Goal: Share content: Share content

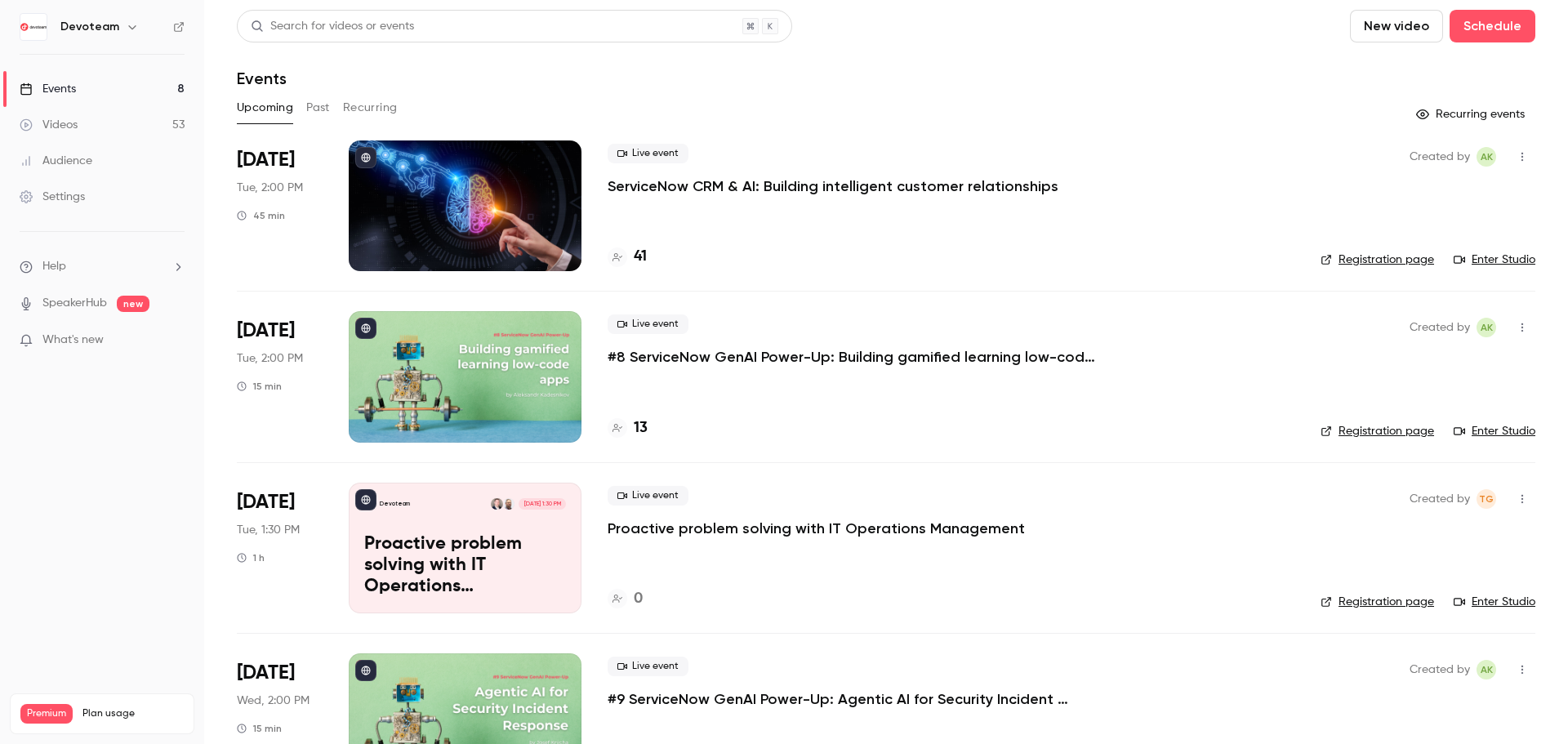
click at [80, 132] on link "Videos 53" at bounding box center [102, 126] width 204 height 36
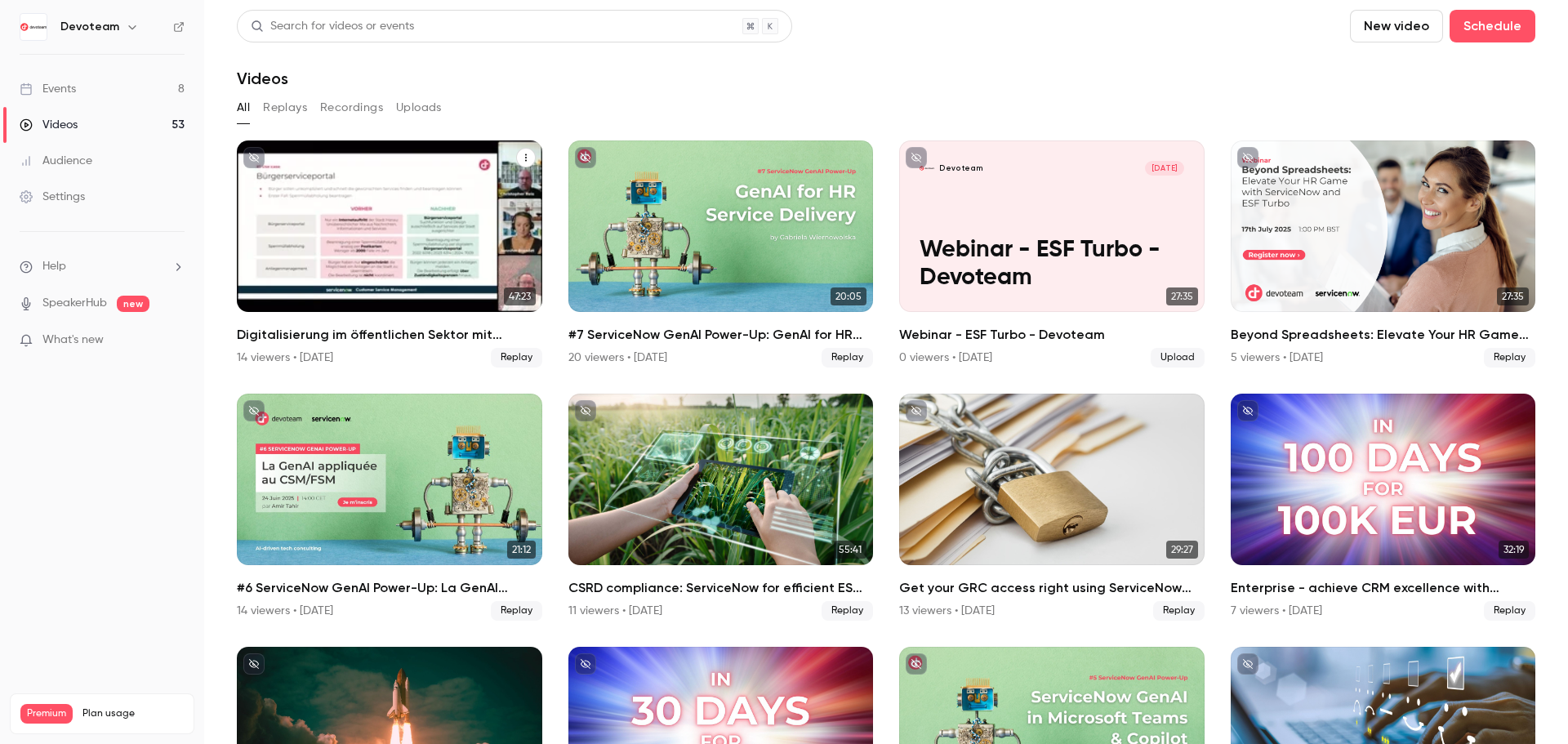
click at [486, 188] on div "Digitalisierung im öffentlichen Sektor mit ServiceNow CRM" at bounding box center [389, 227] width 305 height 172
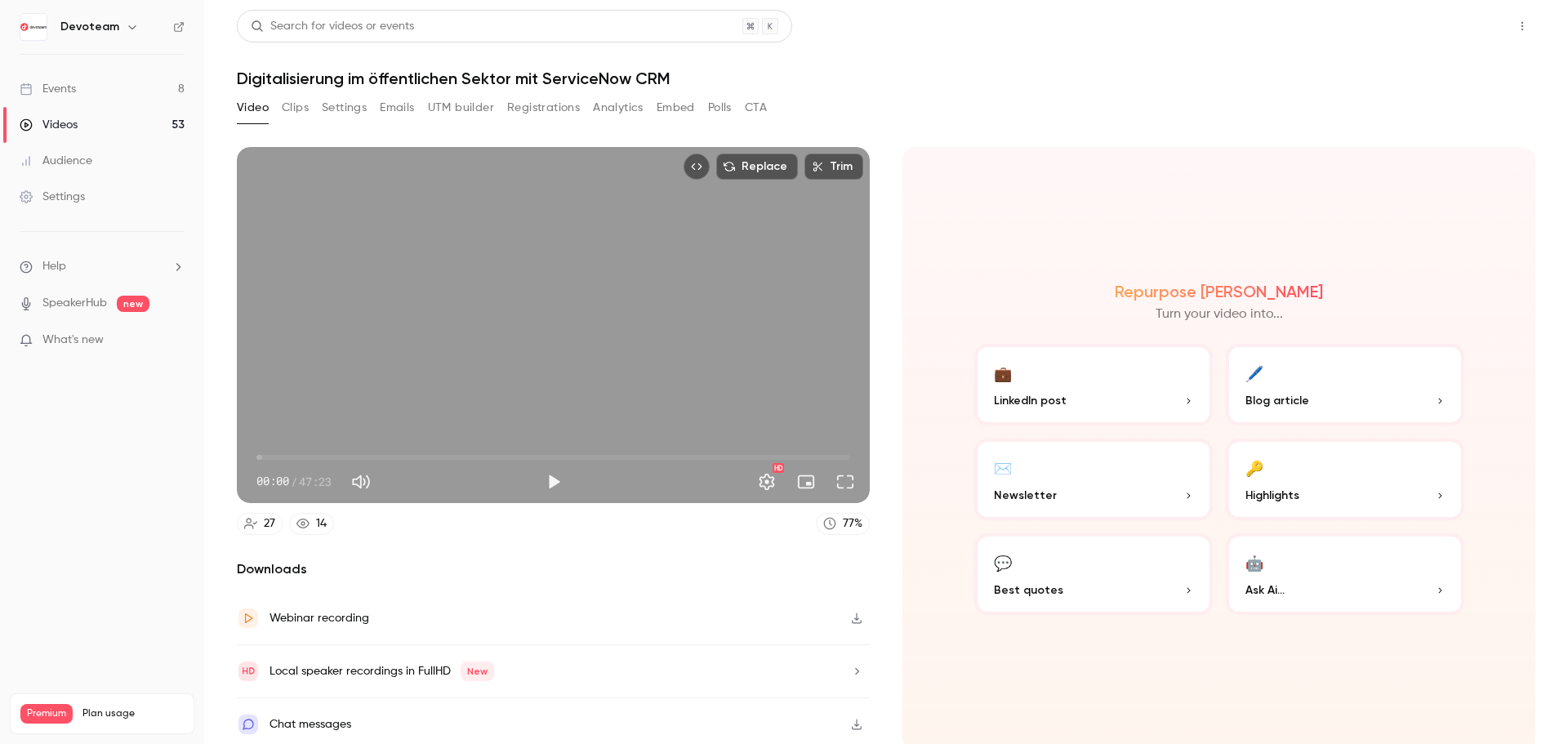
click at [1456, 27] on button "Share" at bounding box center [1463, 26] width 64 height 33
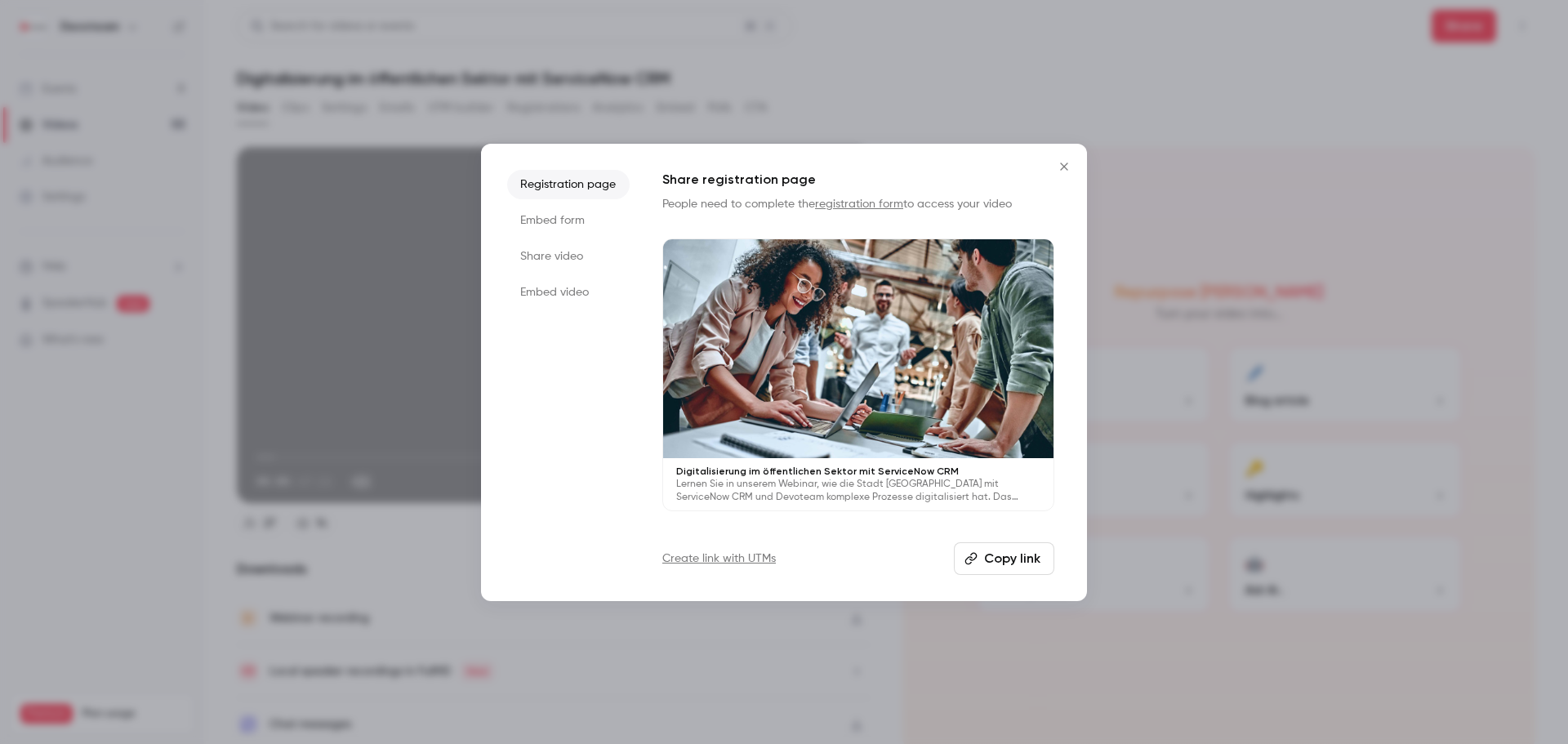
click at [575, 246] on li "Share video" at bounding box center [569, 256] width 123 height 30
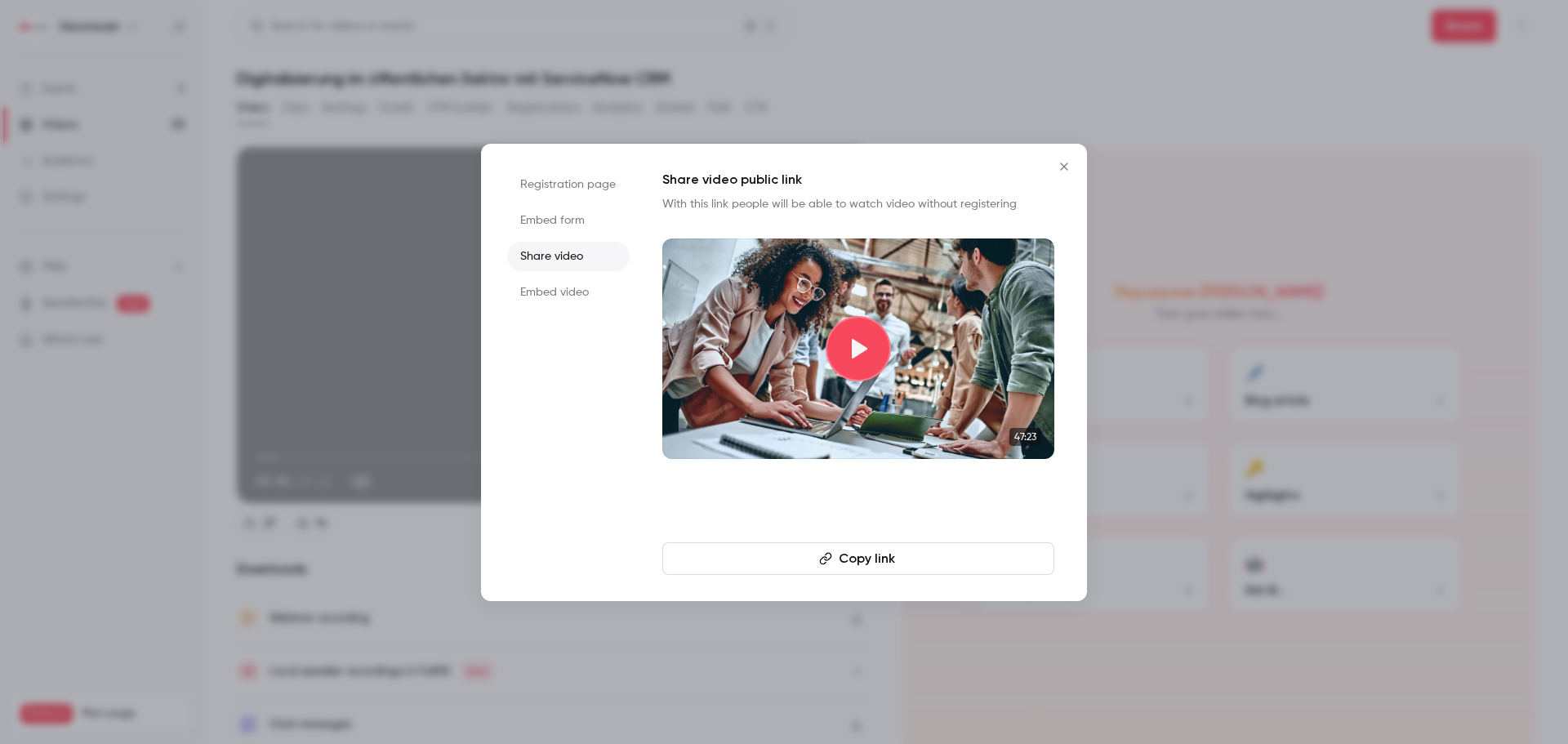
click at [873, 549] on button "Copy link" at bounding box center [858, 559] width 392 height 33
